Goal: Transaction & Acquisition: Purchase product/service

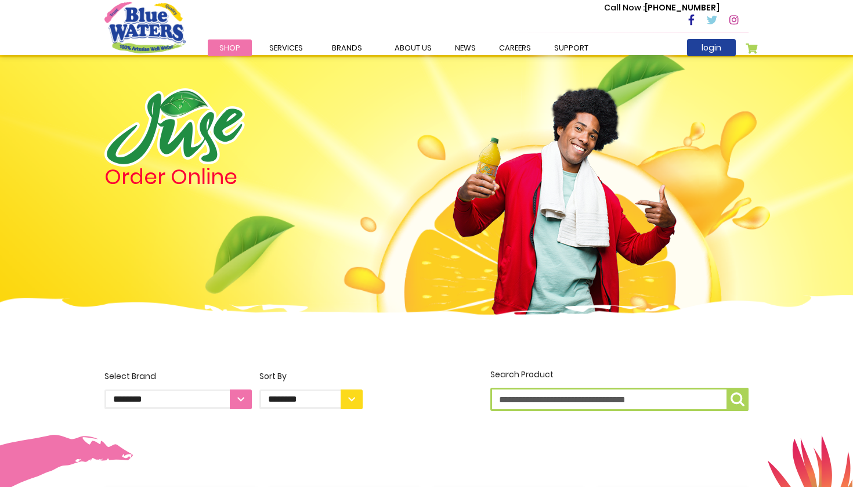
click at [708, 37] on div "Call Now : (868) 640-8824" at bounding box center [475, 21] width 545 height 40
click at [708, 41] on link "login" at bounding box center [711, 47] width 49 height 17
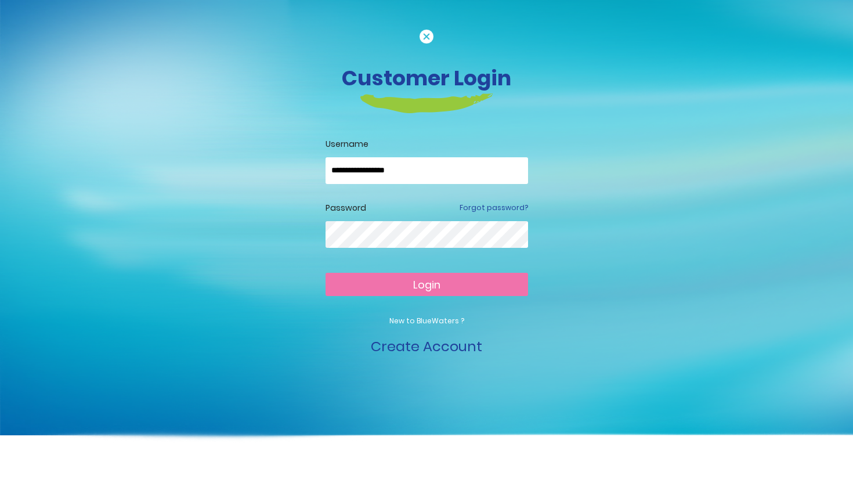
type input "**********"
click at [418, 248] on div at bounding box center [427, 243] width 203 height 45
click at [427, 284] on button "Login" at bounding box center [427, 284] width 203 height 23
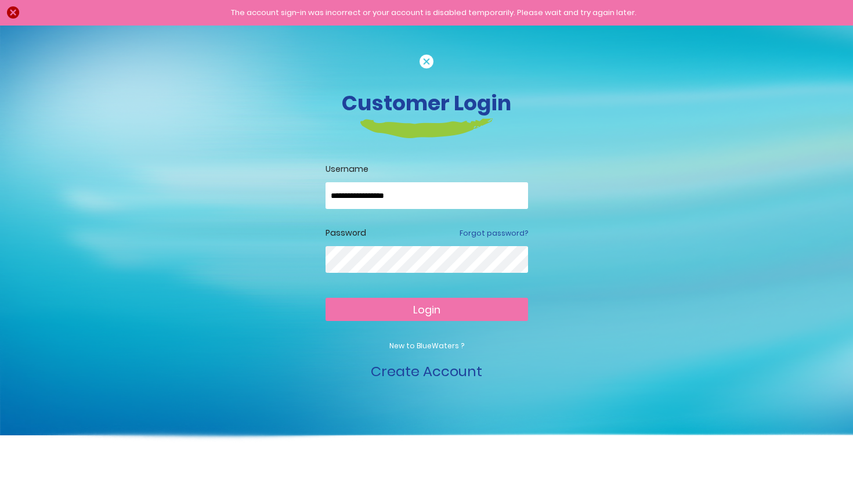
click at [427, 309] on button "Login" at bounding box center [427, 309] width 203 height 23
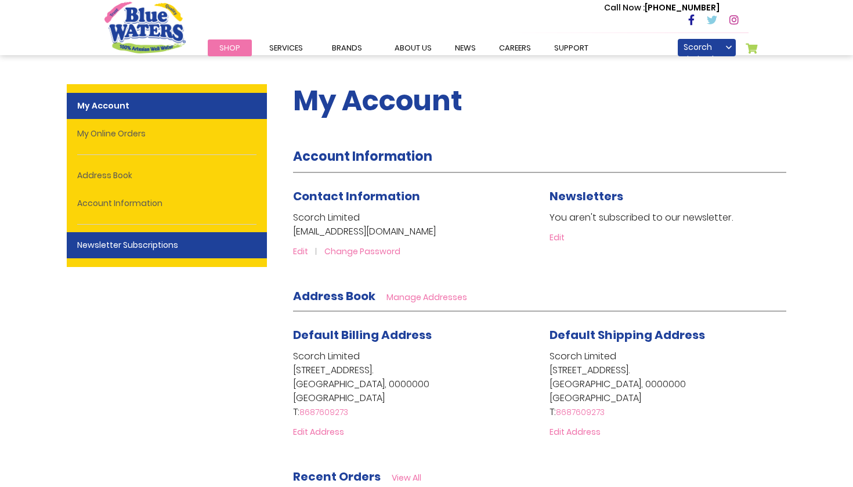
drag, startPoint x: 276, startPoint y: 255, endPoint x: 264, endPoint y: 252, distance: 12.7
click at [264, 252] on div "My Account Account Information Contact Information Scorch Limited info@thescorc…" at bounding box center [427, 454] width 720 height 775
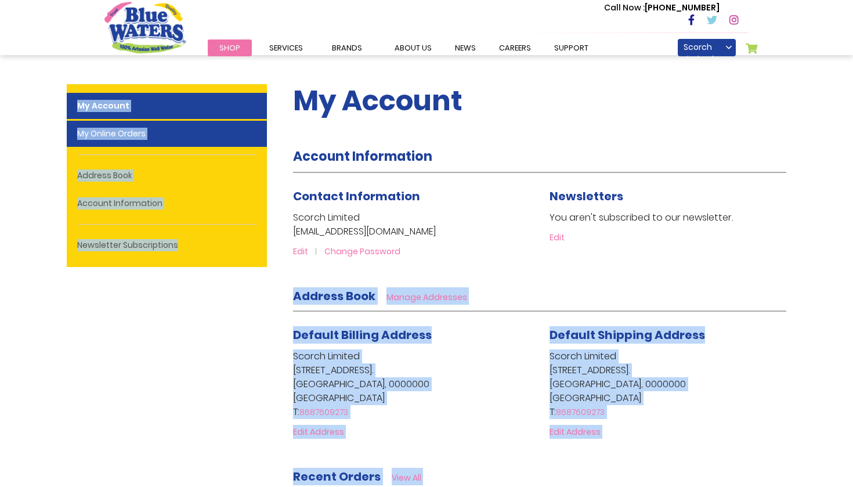
click at [172, 133] on link "My Online Orders" at bounding box center [167, 134] width 200 height 26
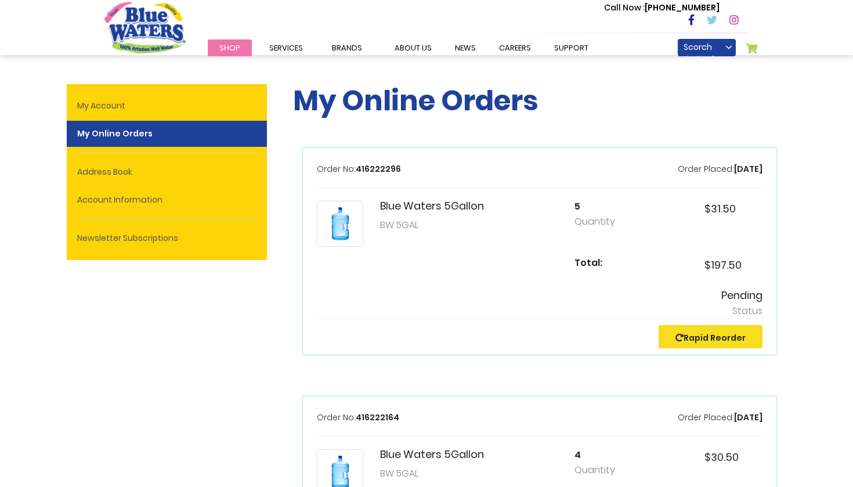
click at [134, 132] on strong "My Online Orders" at bounding box center [167, 134] width 200 height 26
click at [682, 345] on button "Rapid Reorder" at bounding box center [711, 336] width 104 height 23
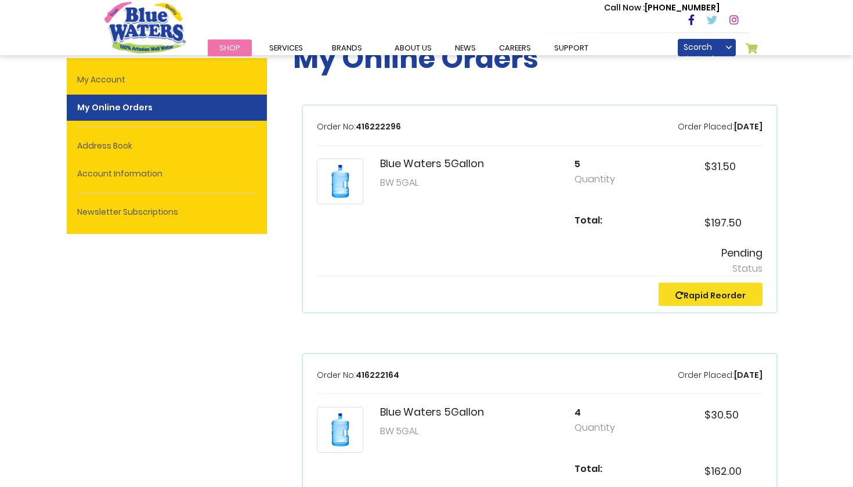
scroll to position [54, 0]
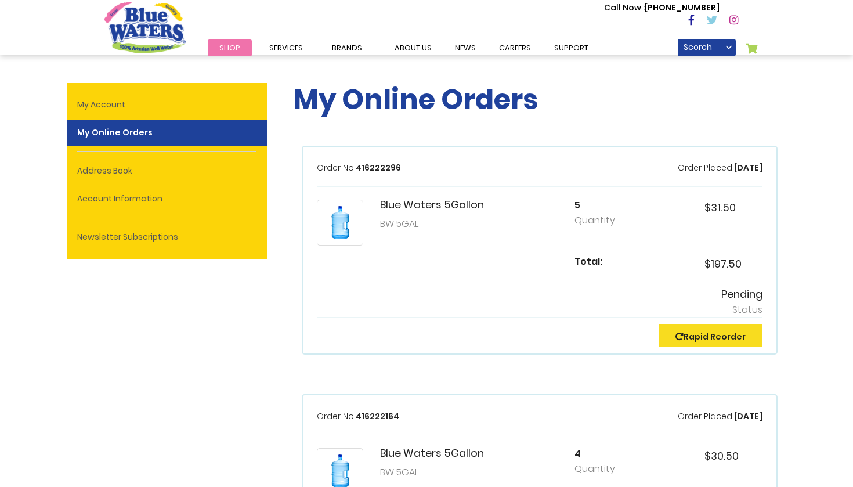
scroll to position [1, 0]
click at [716, 52] on link "Scorch Limited" at bounding box center [707, 47] width 58 height 17
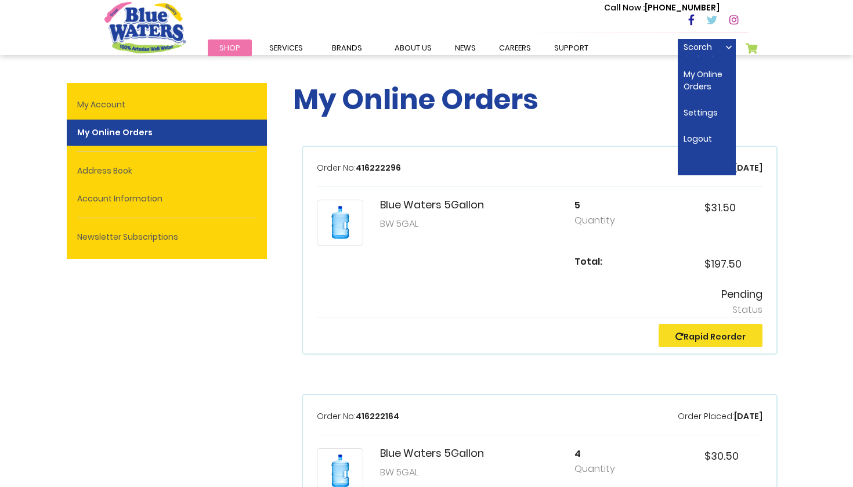
click at [573, 194] on div "Order No: 416222296 Order Placed: 9/4/25 Blue Waters 5Gallon BW 5GAL 5 Quantity…" at bounding box center [540, 250] width 476 height 209
click at [737, 334] on link "Rapid Reorder" at bounding box center [710, 337] width 70 height 12
click at [758, 334] on button "Rapid Reorder" at bounding box center [711, 335] width 104 height 23
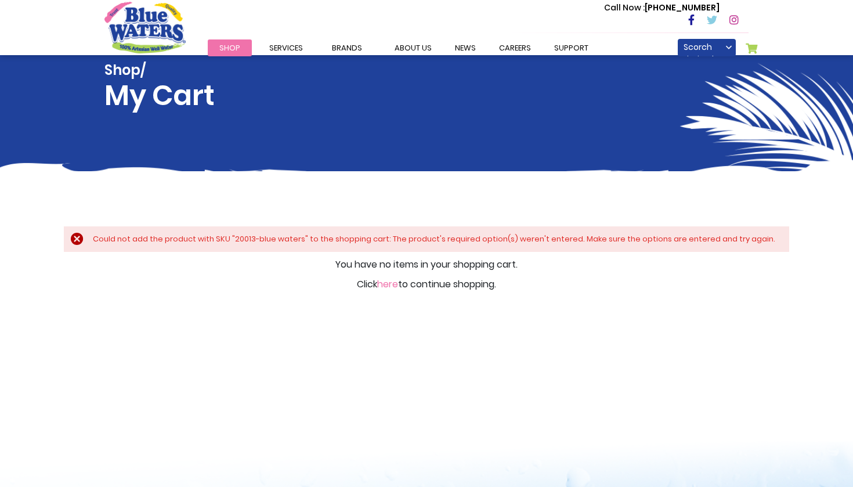
click at [385, 287] on link "here" at bounding box center [387, 283] width 21 height 13
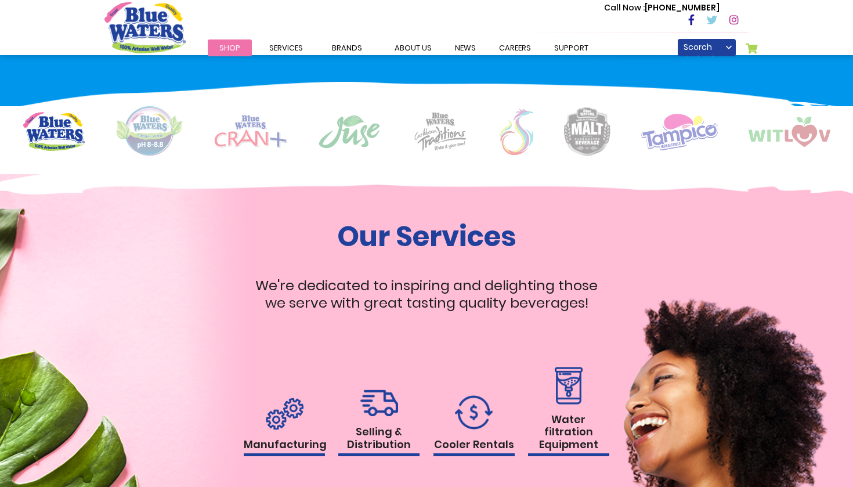
scroll to position [939, 0]
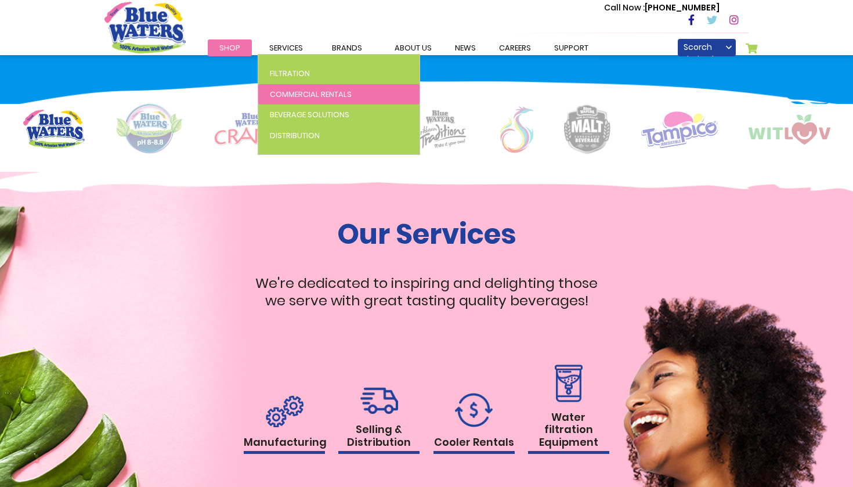
click at [312, 100] on link "Commercial Rentals" at bounding box center [338, 94] width 161 height 21
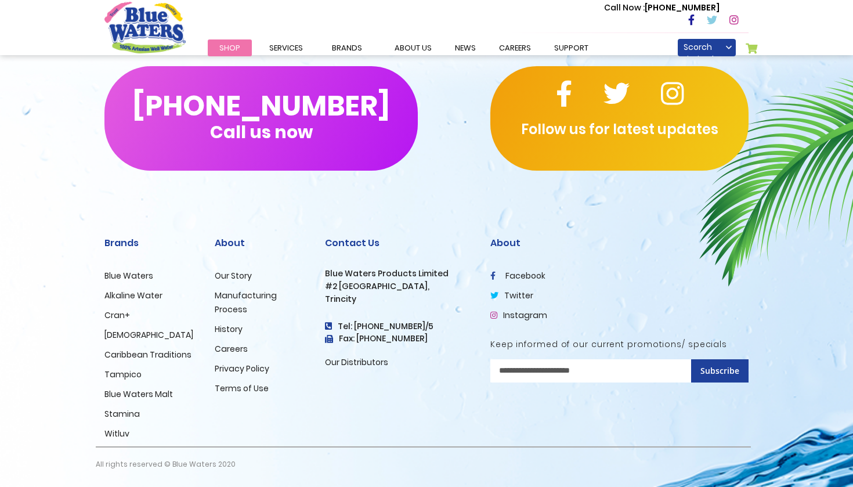
scroll to position [663, 0]
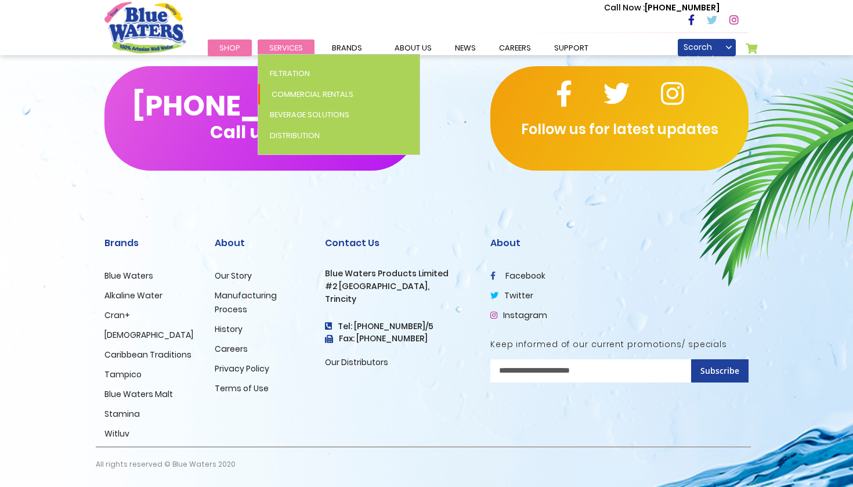
click at [283, 44] on span "Services" at bounding box center [286, 47] width 34 height 11
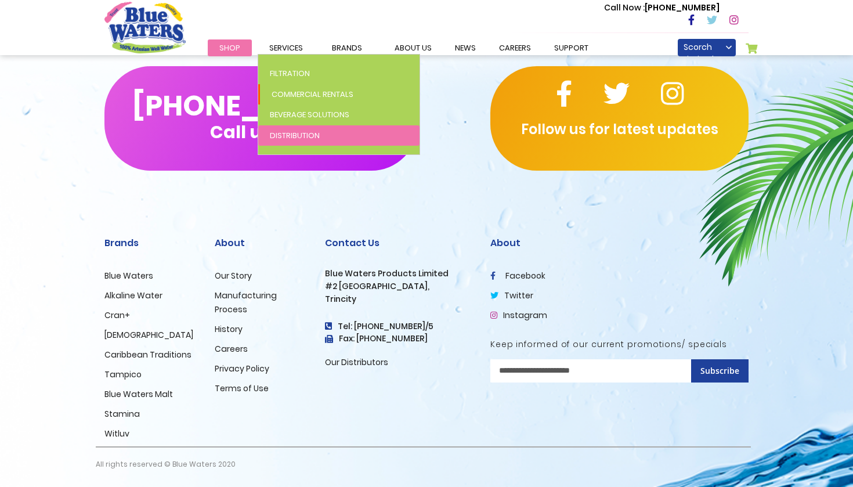
click at [308, 131] on span "Distribution" at bounding box center [295, 135] width 50 height 11
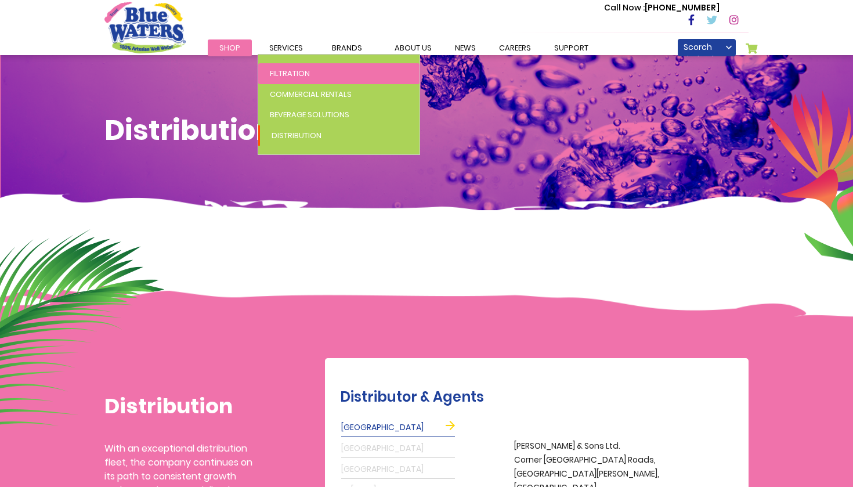
click at [288, 68] on span "Filtration" at bounding box center [290, 73] width 40 height 11
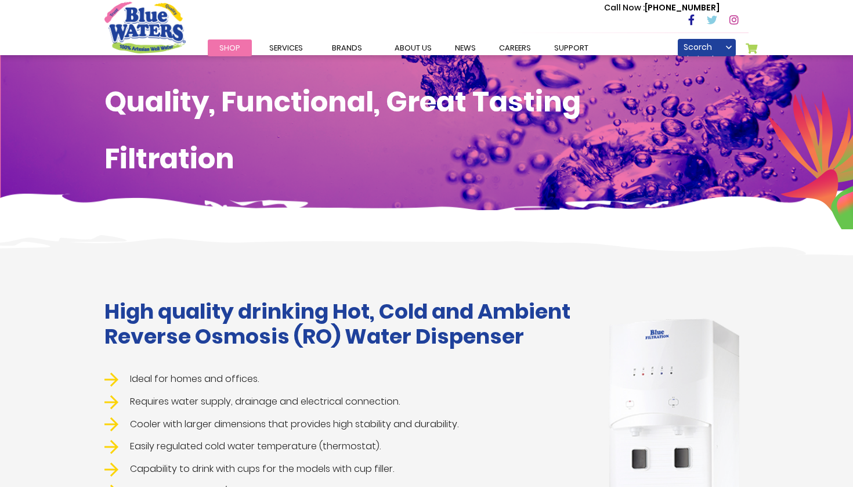
click at [241, 42] on link "Shop" at bounding box center [230, 47] width 44 height 17
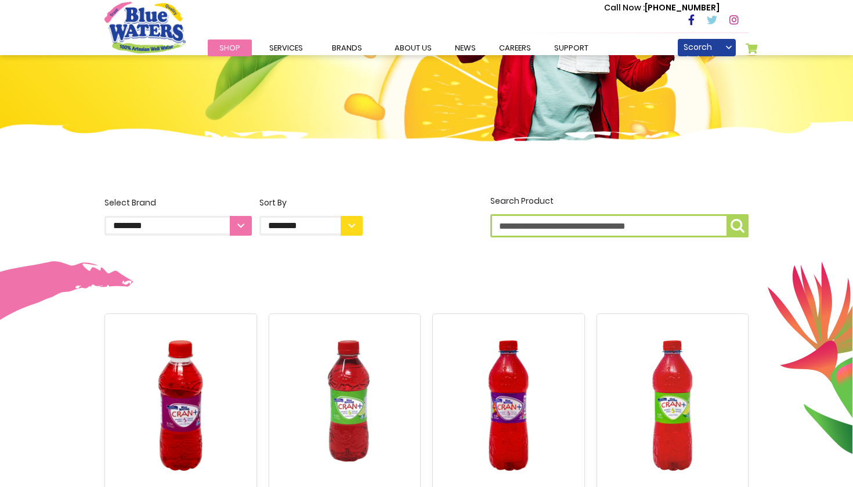
scroll to position [174, 0]
select select "**********"
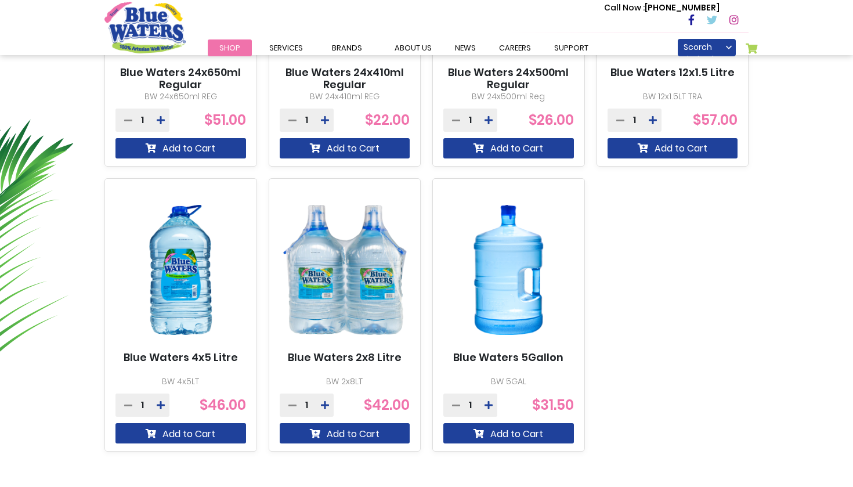
scroll to position [599, 0]
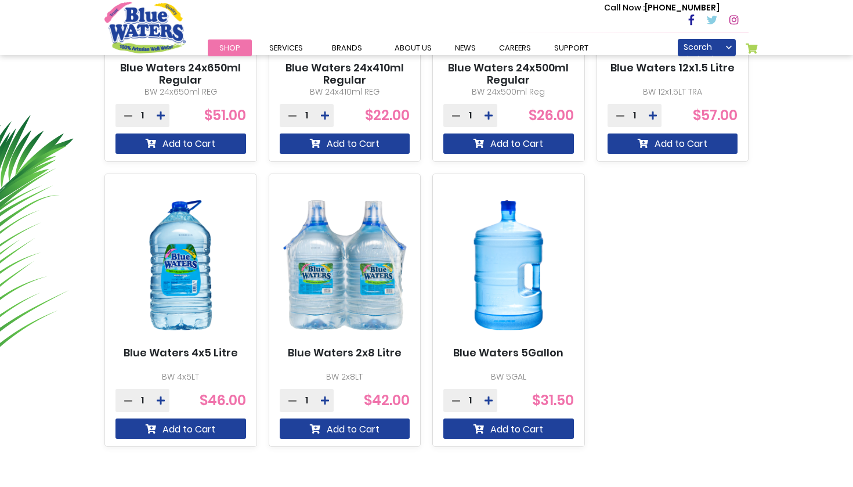
click at [484, 398] on button at bounding box center [488, 400] width 17 height 23
click at [484, 423] on button "Add to Cart" at bounding box center [508, 428] width 131 height 20
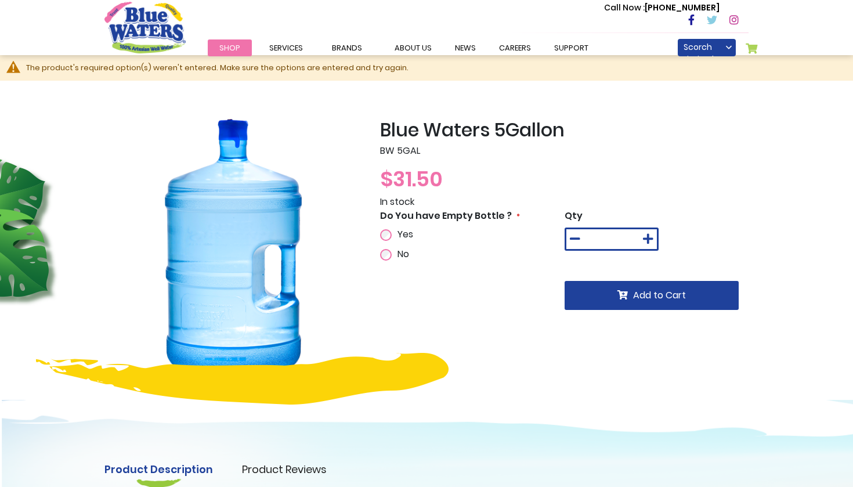
click at [403, 240] on label "Yes" at bounding box center [404, 234] width 19 height 14
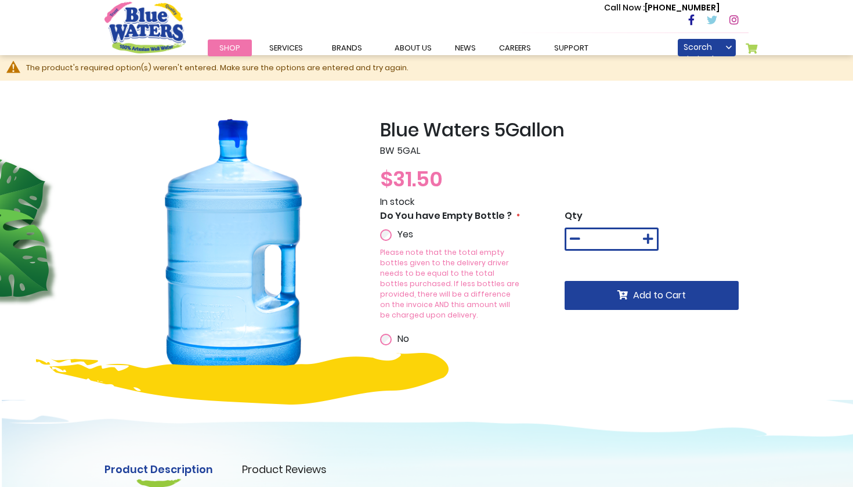
click at [654, 241] on button at bounding box center [648, 239] width 17 height 20
click at [653, 241] on button at bounding box center [648, 239] width 17 height 20
type input "*"
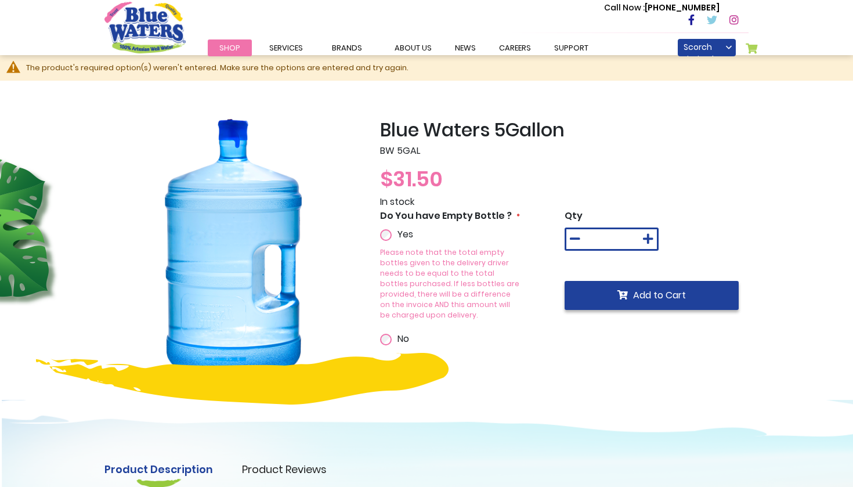
click at [630, 296] on button "Add to Cart" at bounding box center [652, 295] width 174 height 29
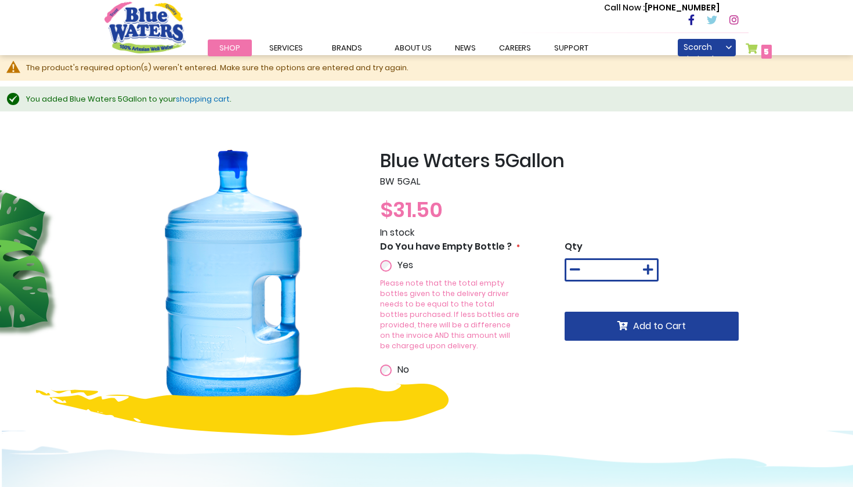
click at [751, 46] on link "My Cart 5 5 items" at bounding box center [759, 51] width 26 height 17
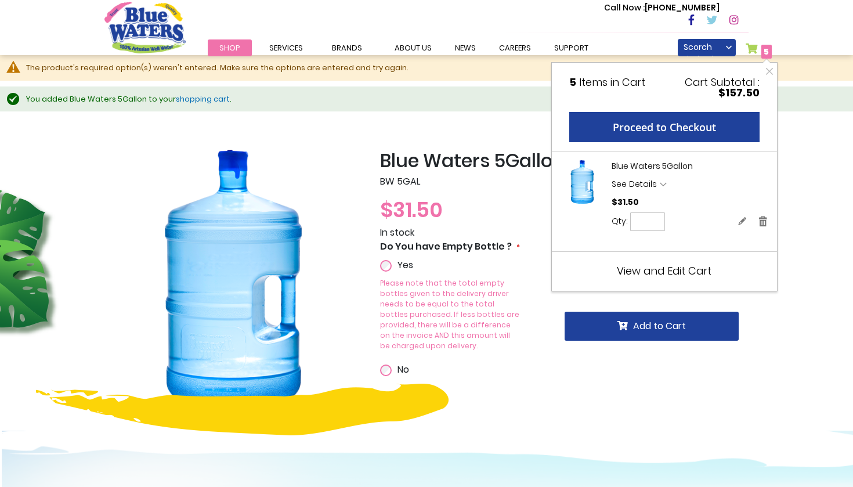
click at [642, 180] on span "See Details" at bounding box center [634, 184] width 45 height 12
click at [528, 294] on div "Do You have Empty Bottle ? Yes Please note that the total empty bottles given t…" at bounding box center [472, 308] width 185 height 137
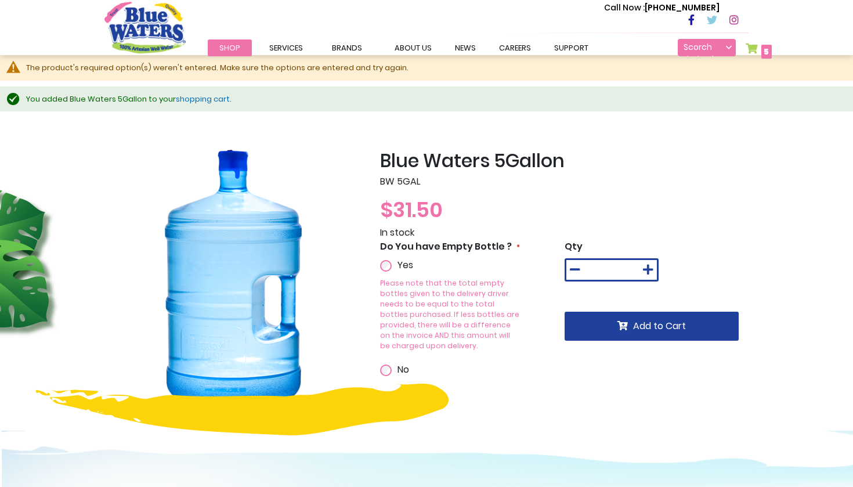
click at [725, 48] on link "Scorch Limited" at bounding box center [707, 47] width 58 height 17
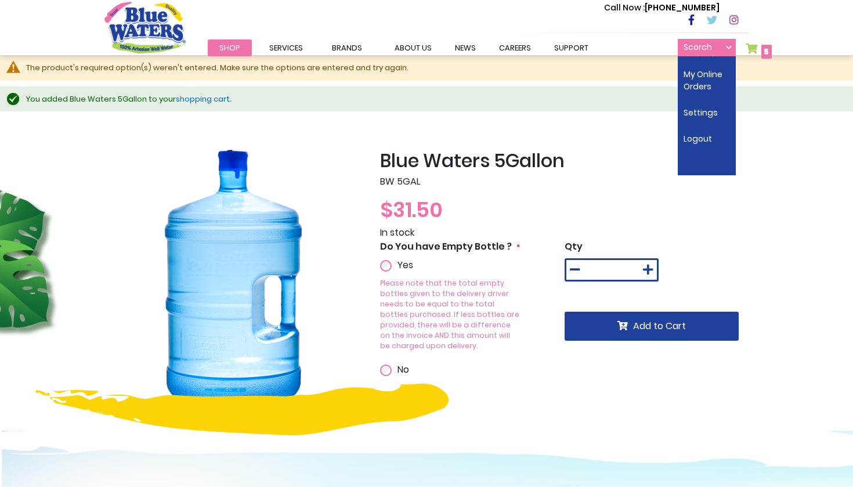
click at [728, 48] on link "Scorch Limited" at bounding box center [707, 47] width 58 height 17
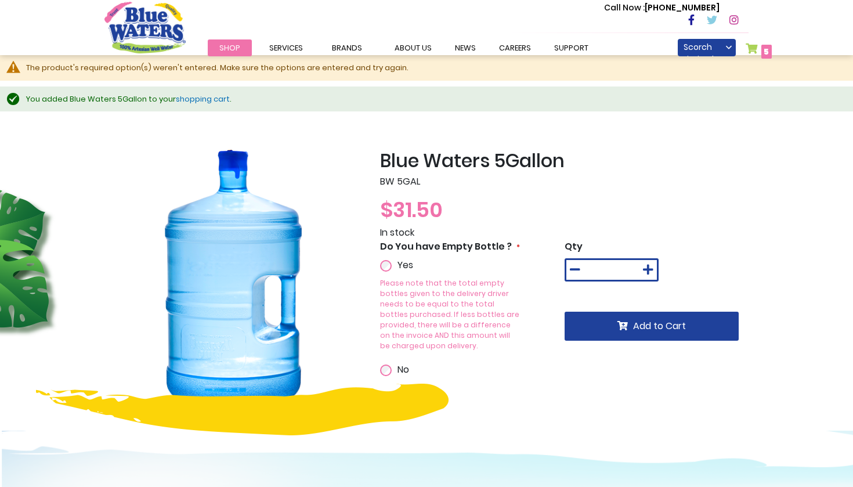
click at [754, 48] on link "My Cart 5 5 items" at bounding box center [759, 51] width 26 height 17
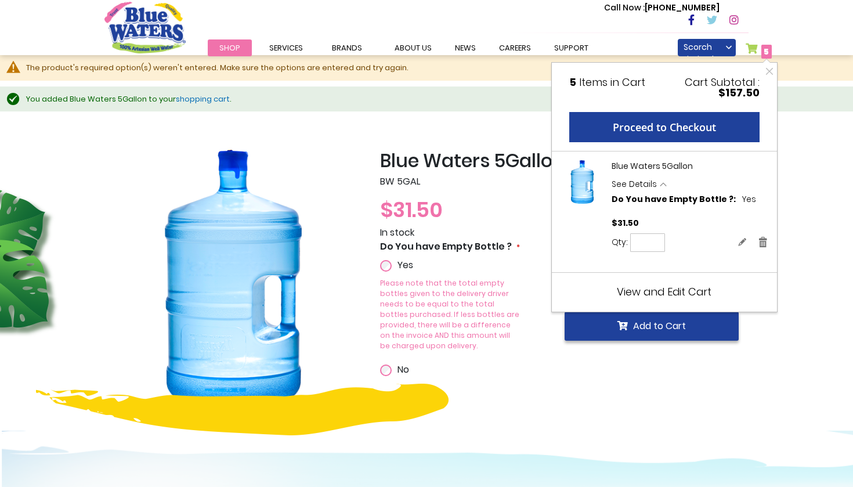
click at [672, 329] on span "Add to Cart" at bounding box center [659, 325] width 53 height 13
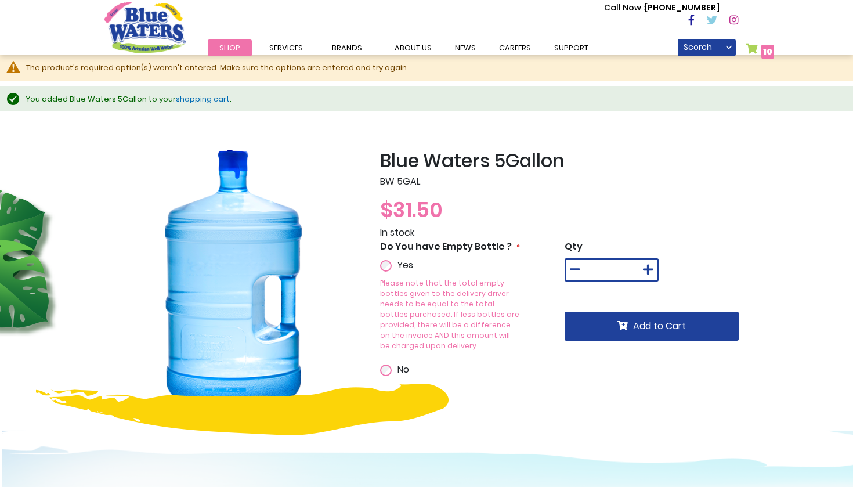
click at [763, 46] on span "10" at bounding box center [767, 52] width 9 height 12
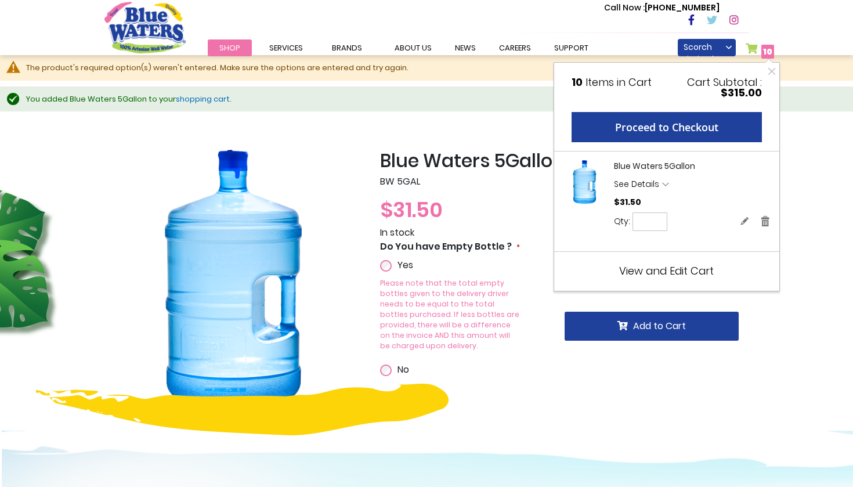
click at [656, 223] on input "**" at bounding box center [650, 221] width 35 height 19
type input "*"
click at [702, 237] on li "Blue Waters 5Gallon See Details Options Details Do You have Empty Bottle ? Yes …" at bounding box center [667, 201] width 208 height 83
click at [699, 226] on button "Update" at bounding box center [695, 221] width 45 height 19
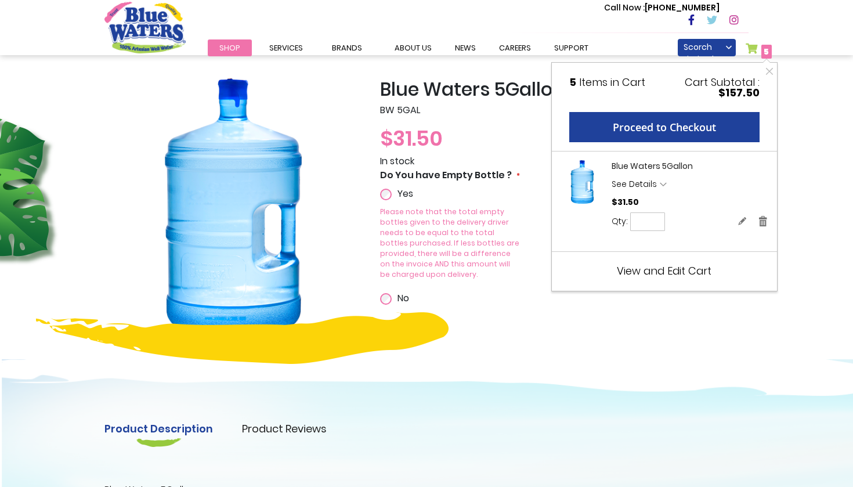
scroll to position [40, 0]
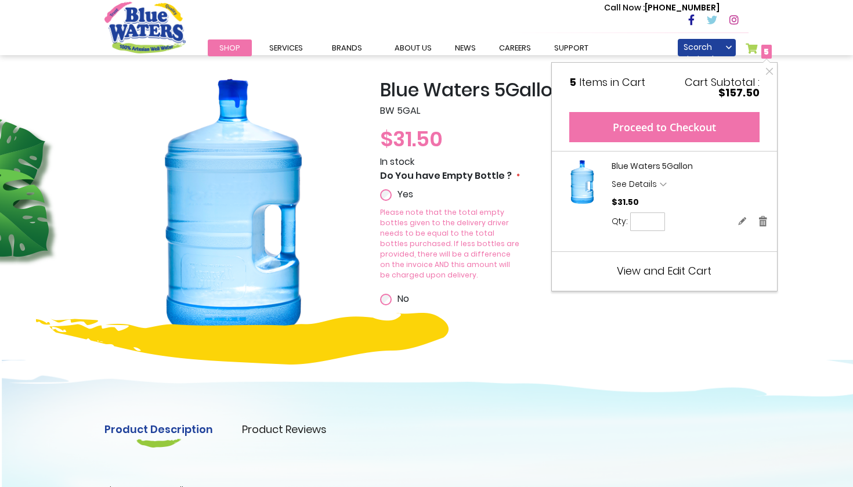
click at [706, 133] on button "Proceed to Checkout" at bounding box center [664, 127] width 190 height 30
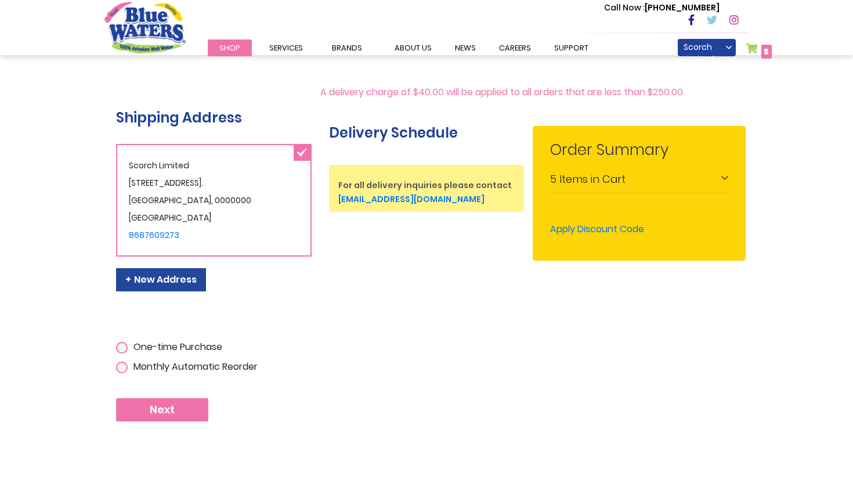
scroll to position [128, 0]
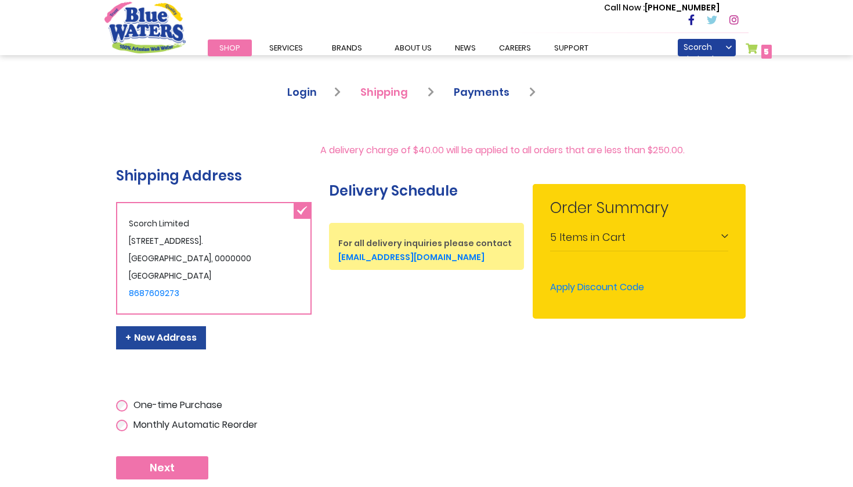
click at [626, 245] on div "5 Items in Cart" at bounding box center [639, 238] width 178 height 26
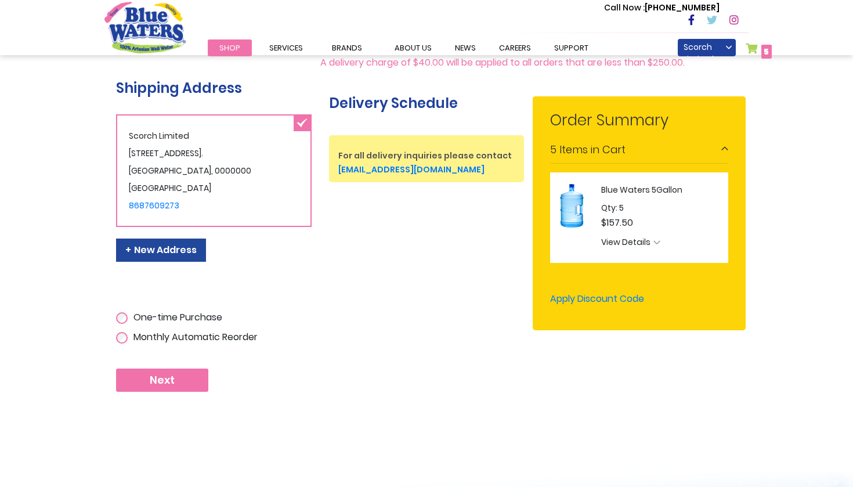
scroll to position [272, 0]
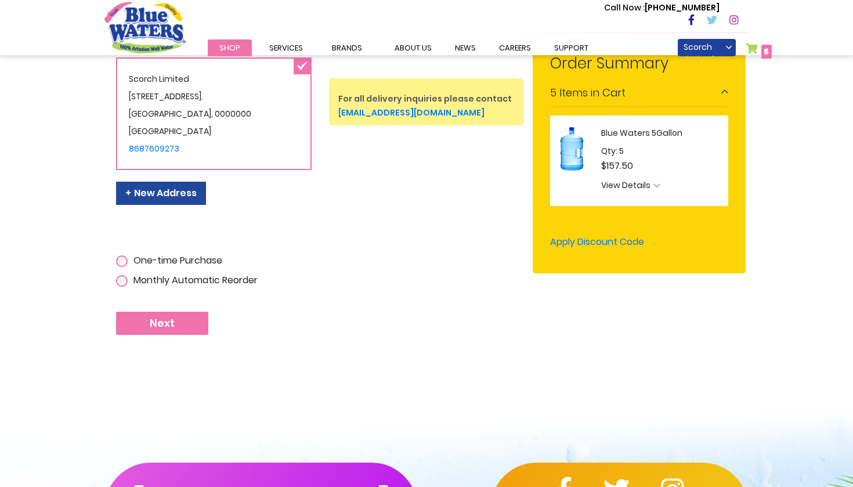
click at [652, 183] on span "View Details" at bounding box center [664, 186] width 127 height 15
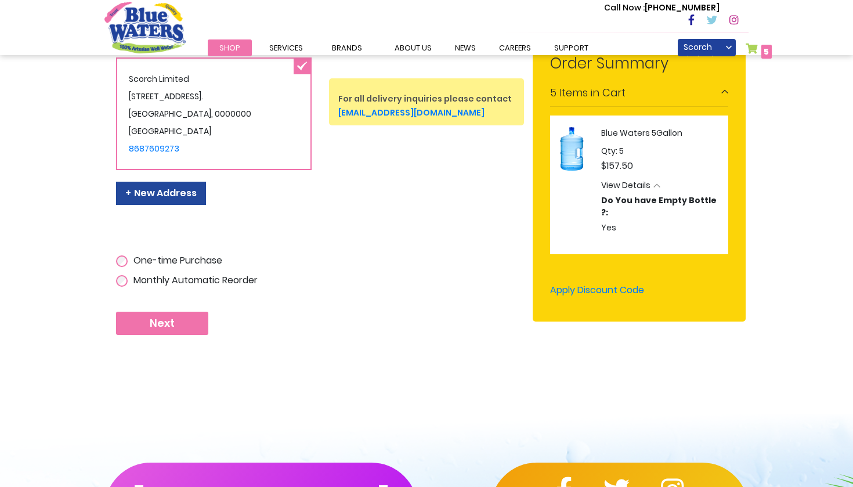
click at [189, 335] on button "Next" at bounding box center [162, 323] width 92 height 23
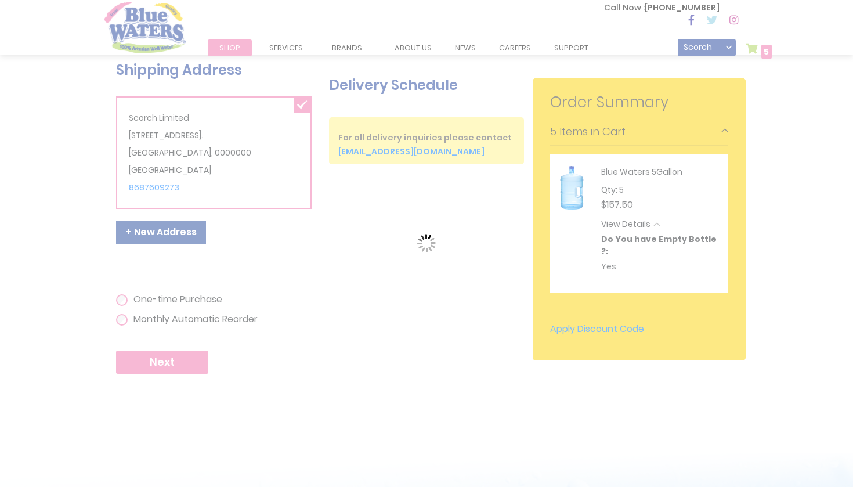
scroll to position [233, 0]
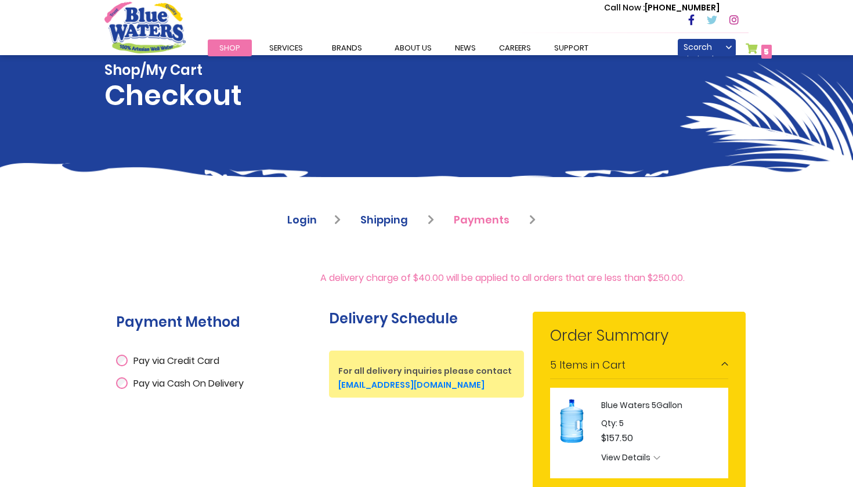
click at [132, 383] on label "Pay via Cash On Delivery" at bounding box center [187, 384] width 113 height 14
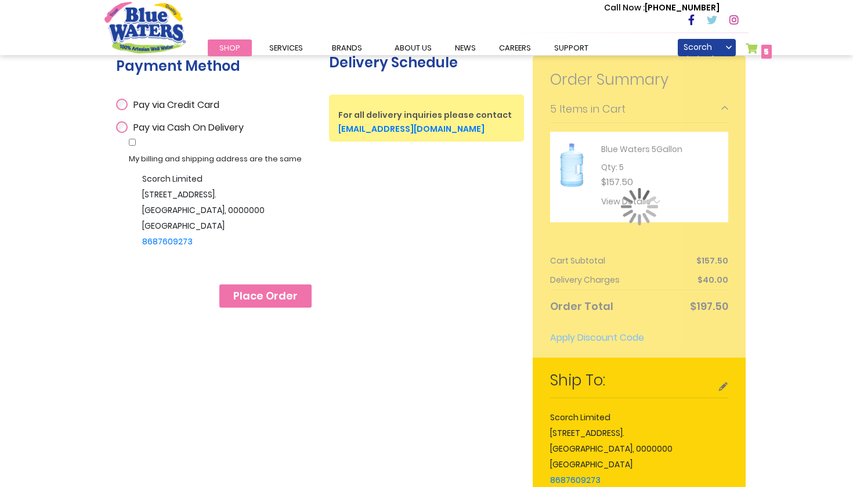
scroll to position [255, 0]
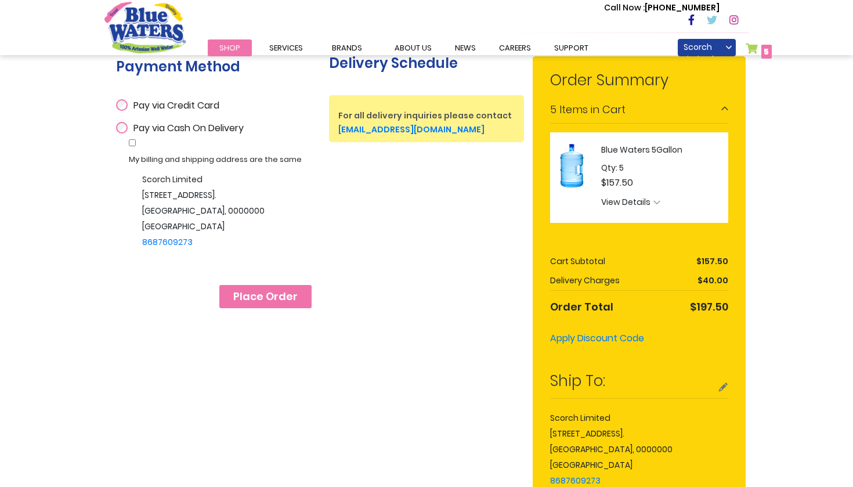
click at [253, 303] on span "Place Order" at bounding box center [265, 296] width 64 height 13
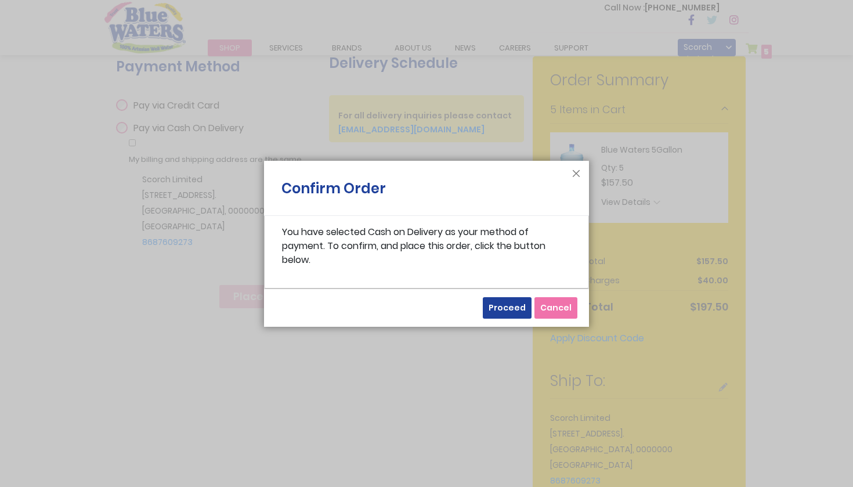
click at [486, 317] on footer "Proceed Cancel" at bounding box center [426, 307] width 325 height 38
click at [501, 319] on footer "Proceed Cancel" at bounding box center [426, 307] width 325 height 38
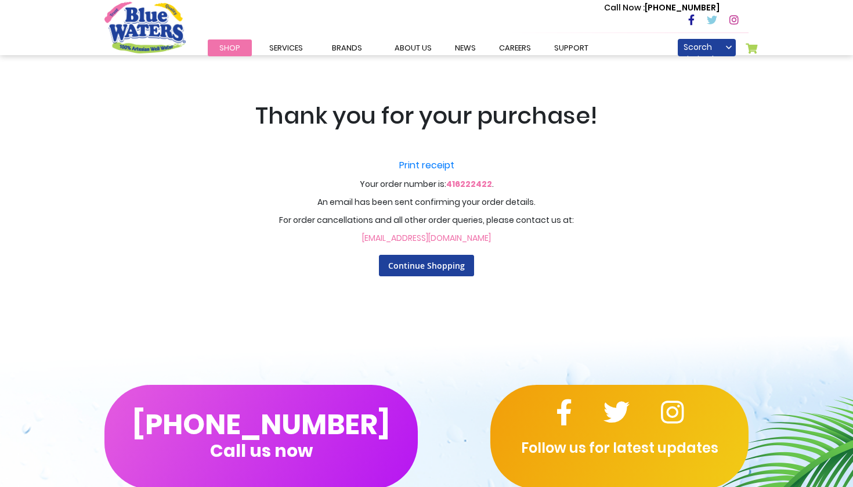
scroll to position [24, 0]
